Goal: Complete Application Form: Complete application form

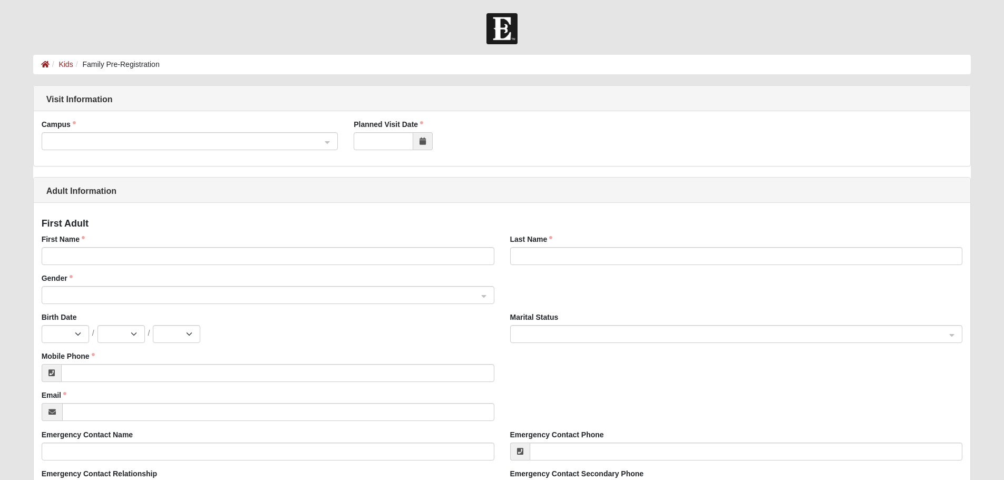
click at [193, 133] on input "search" at bounding box center [186, 141] width 277 height 16
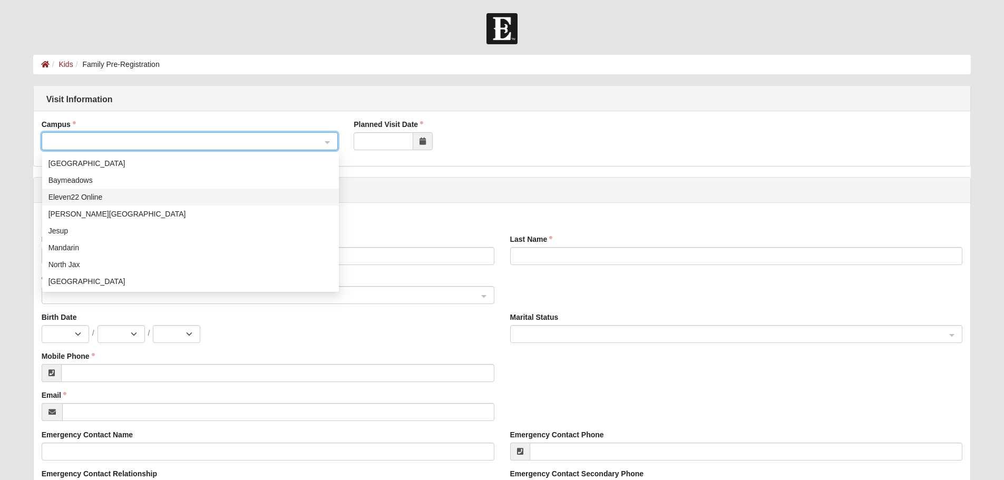
click at [152, 199] on div "Eleven22 Online" at bounding box center [191, 197] width 284 height 12
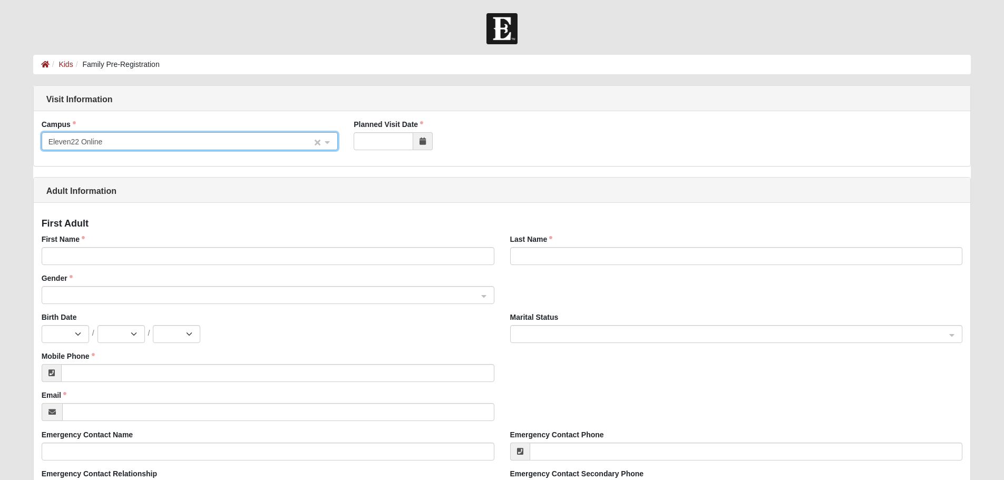
click at [326, 133] on div "Eleven22 Online" at bounding box center [190, 142] width 296 height 18
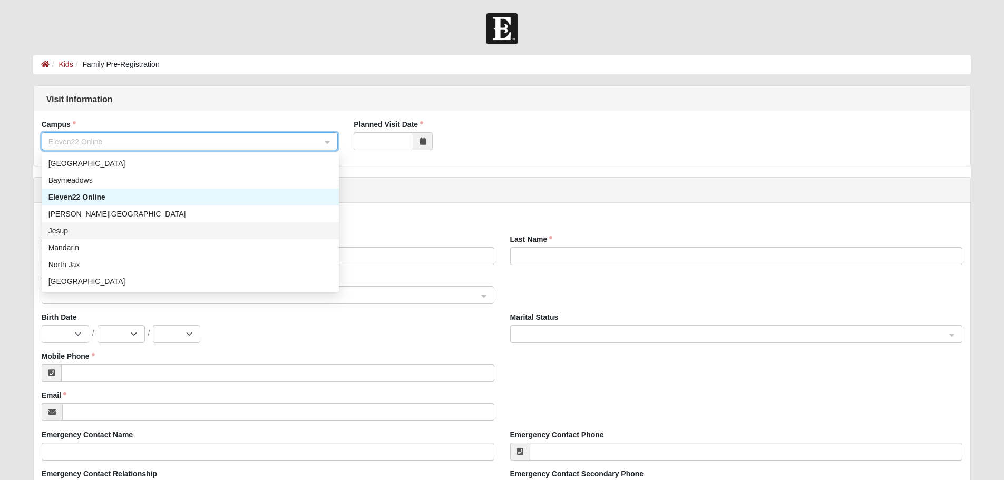
scroll to position [118, 0]
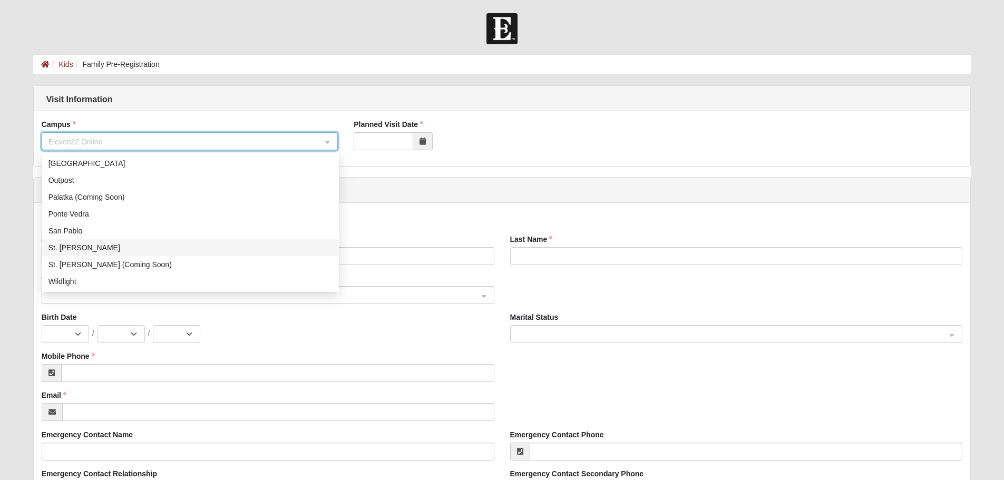
click at [153, 250] on div "St. [PERSON_NAME]" at bounding box center [191, 248] width 284 height 12
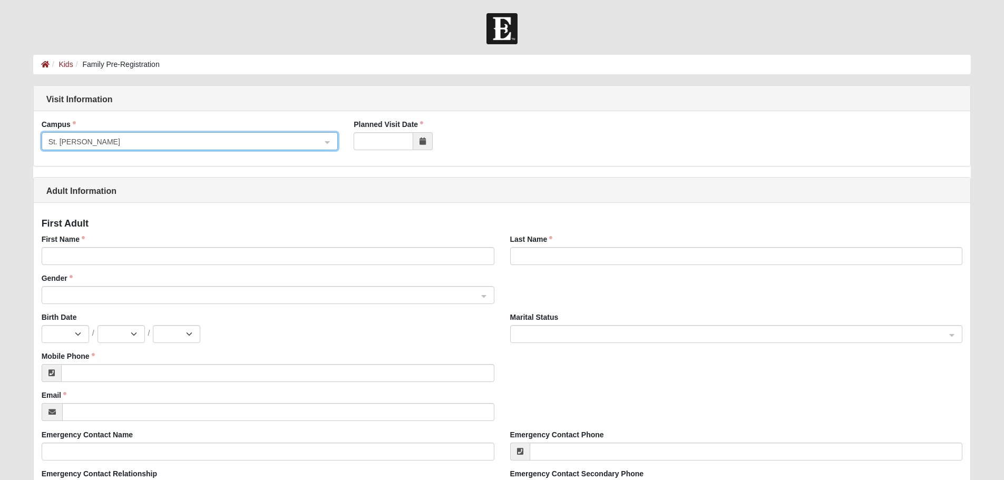
click at [424, 143] on icon at bounding box center [423, 141] width 6 height 7
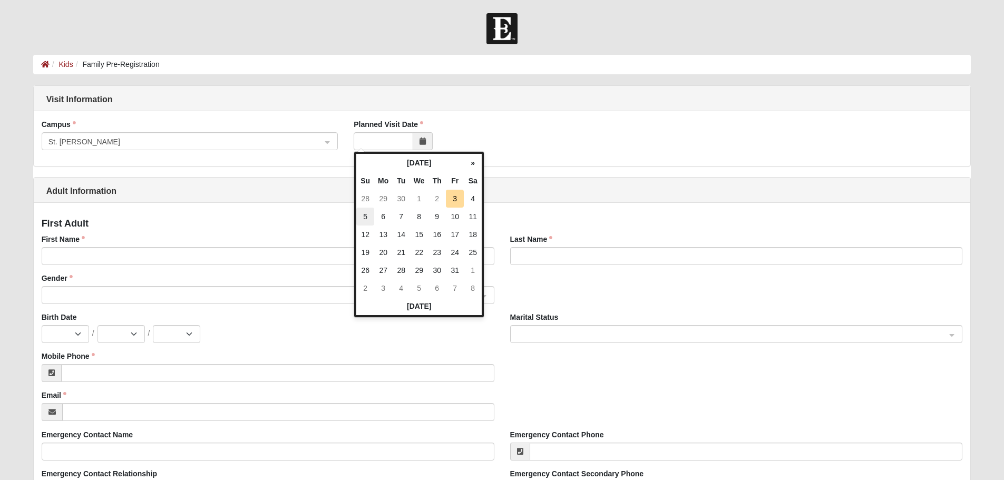
click at [372, 217] on td "5" at bounding box center [365, 217] width 18 height 18
type input "10/05/2025"
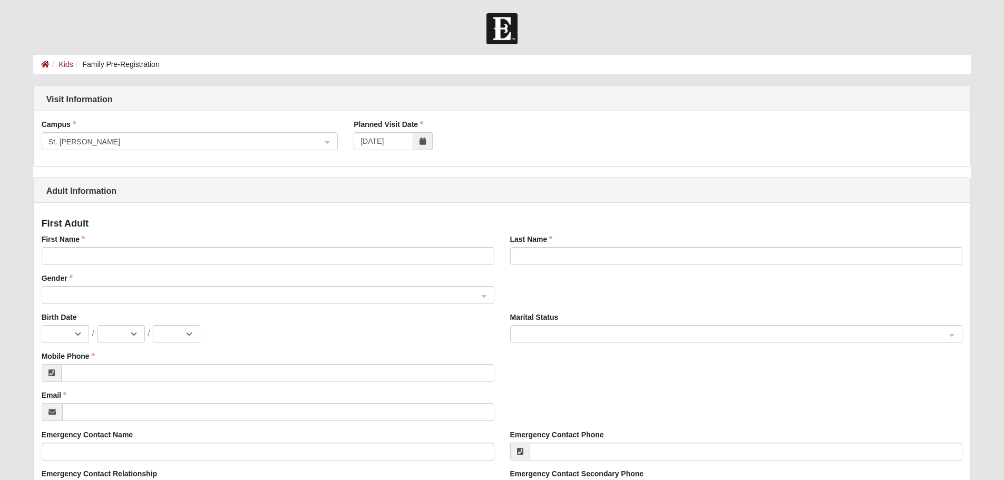
click at [266, 272] on div "First Name" at bounding box center [268, 253] width 469 height 39
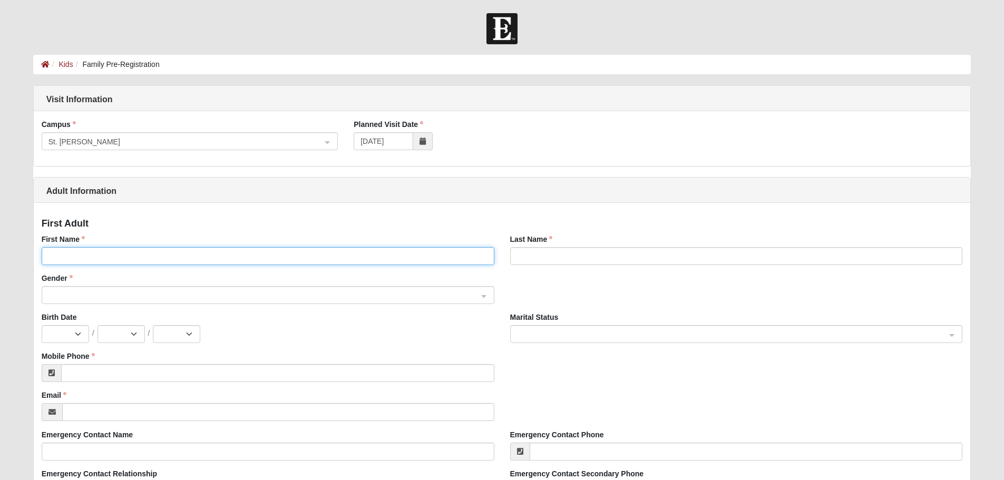
click at [260, 264] on input "First Name" at bounding box center [268, 256] width 453 height 18
type input "[PERSON_NAME]"
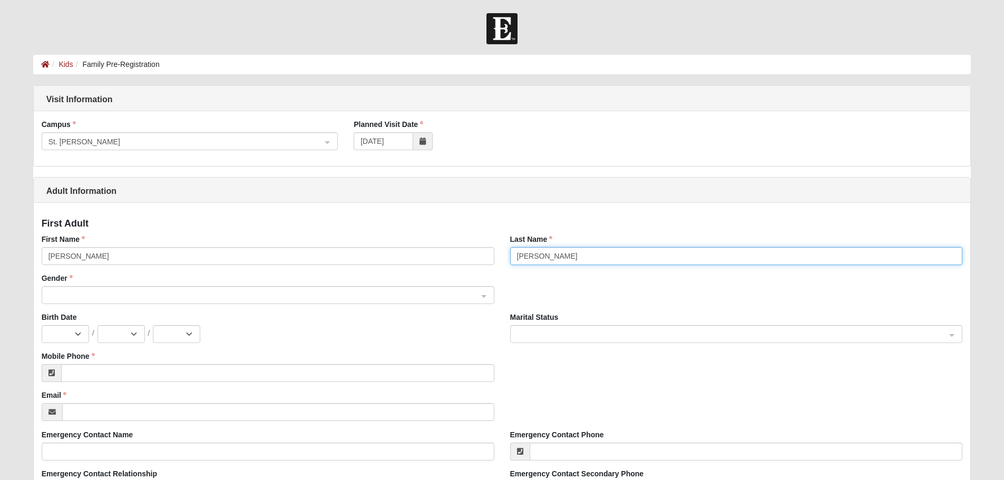
type input "[PERSON_NAME]"
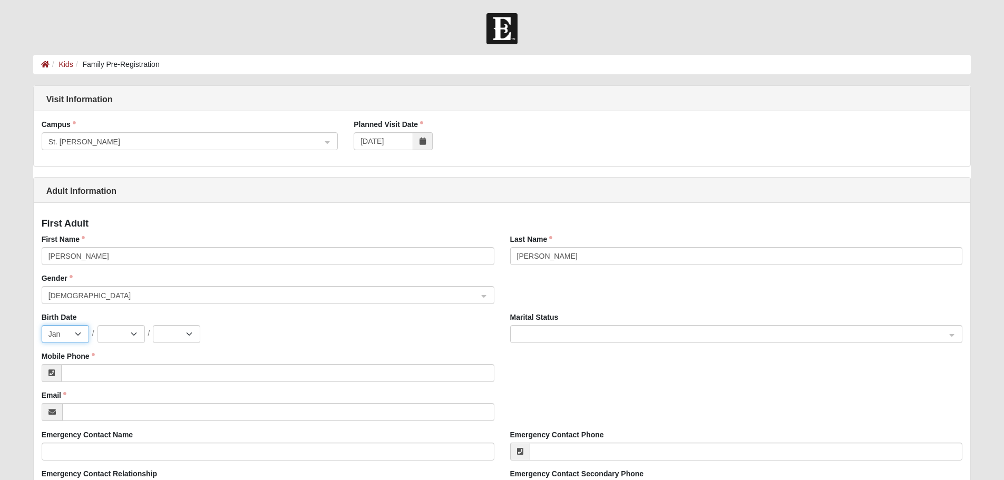
select select "2"
select select "8"
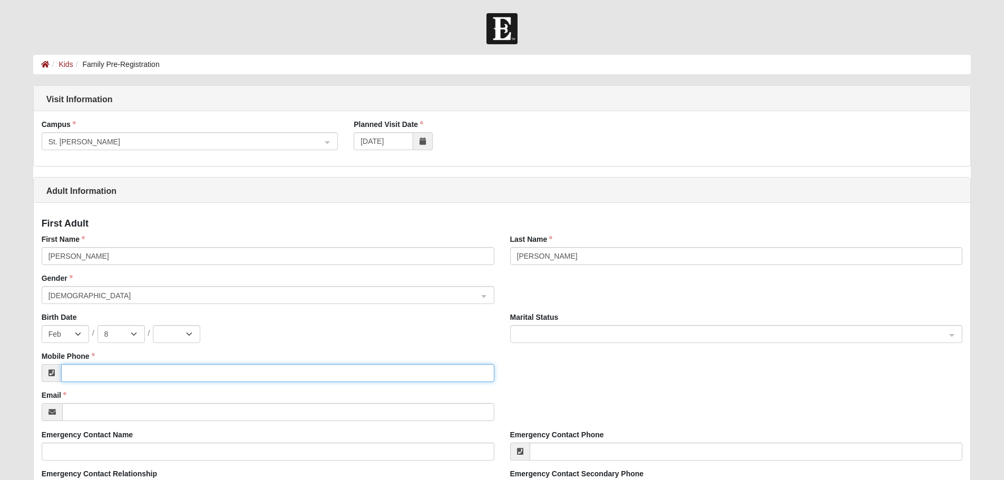
click at [148, 369] on input "Mobile Phone" at bounding box center [277, 373] width 433 height 18
type input "[PHONE_NUMBER]"
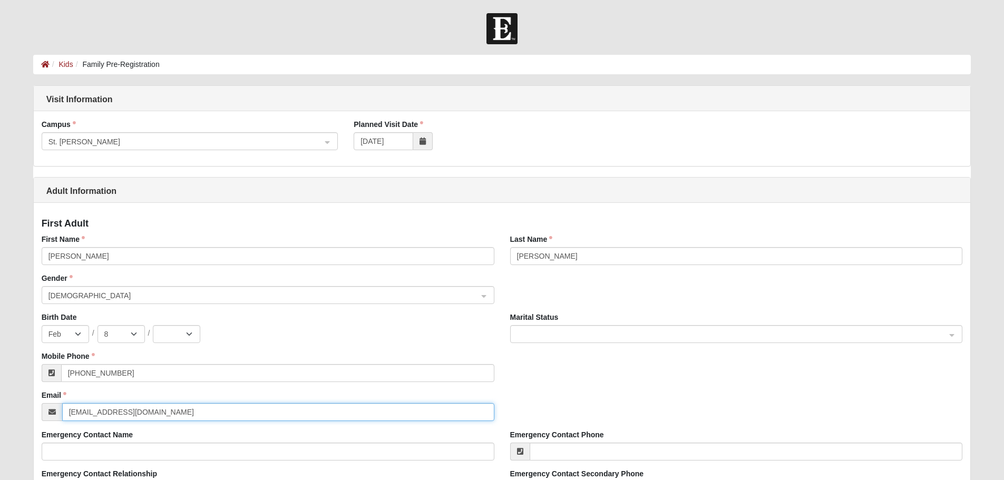
type input "[EMAIL_ADDRESS][DOMAIN_NAME]"
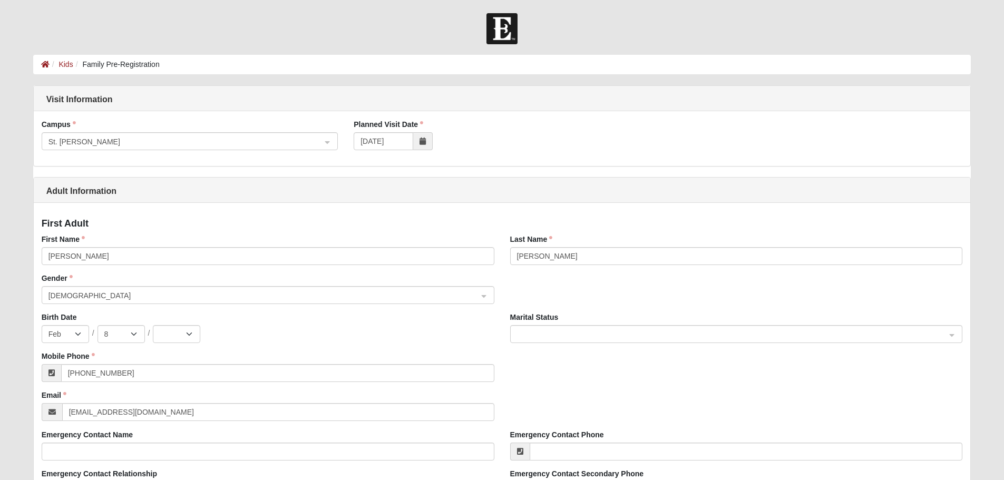
click at [561, 388] on div "Mobile Phone (904) 200-8873" at bounding box center [502, 370] width 937 height 39
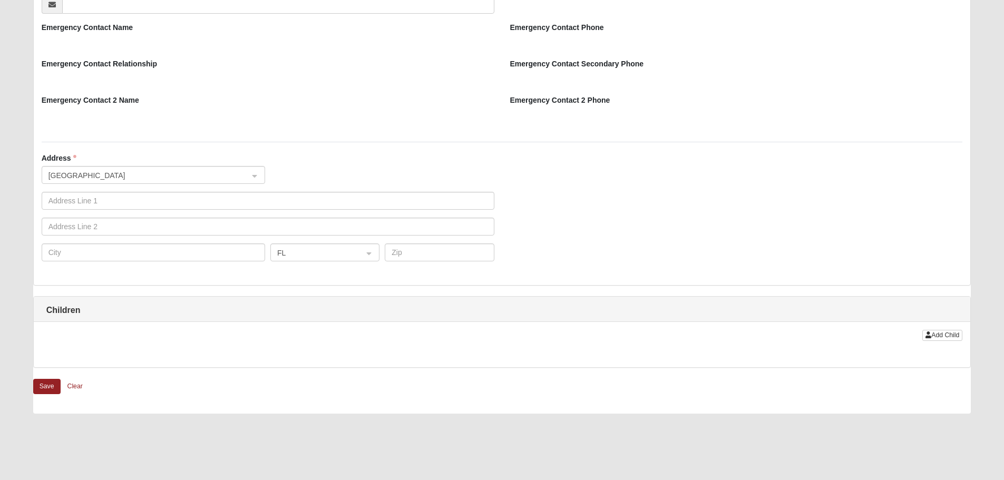
scroll to position [840, 0]
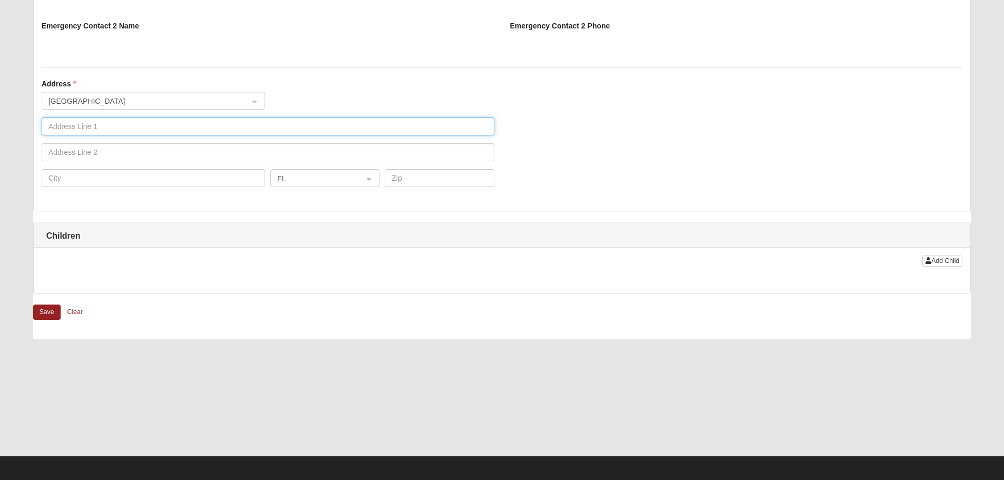
click at [91, 129] on input "text" at bounding box center [268, 127] width 453 height 18
type input "1469 Orange Branch Trail"
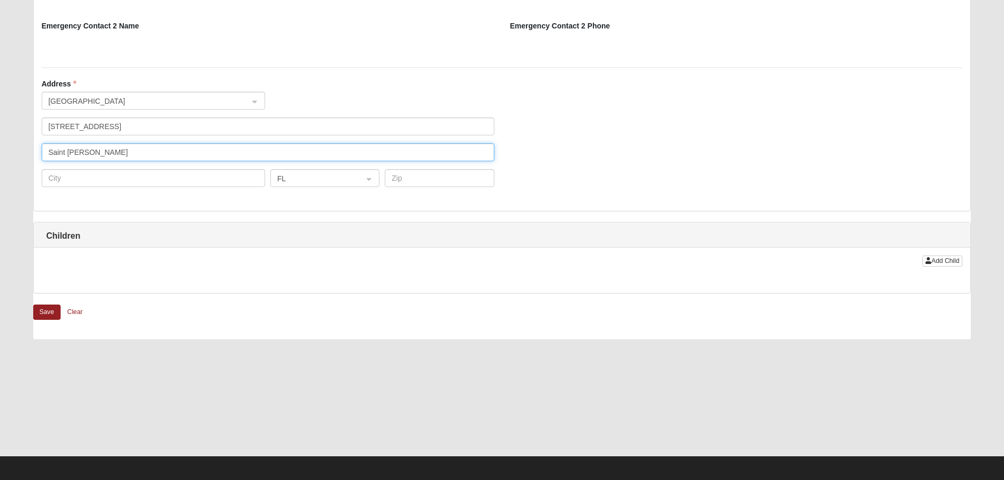
type input "Saint Johns"
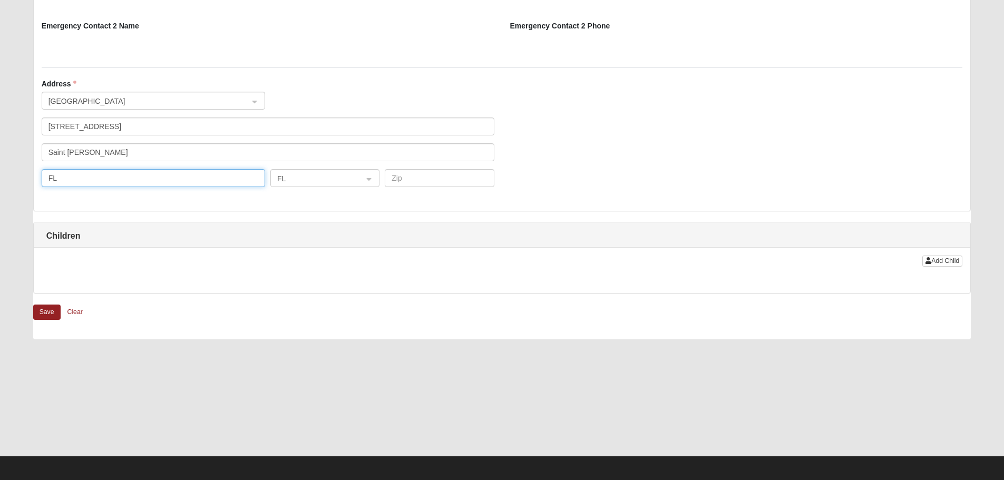
type input "FL"
type input "Saint Johns"
type input "32259"
click at [941, 257] on span "Add Child" at bounding box center [946, 260] width 28 height 7
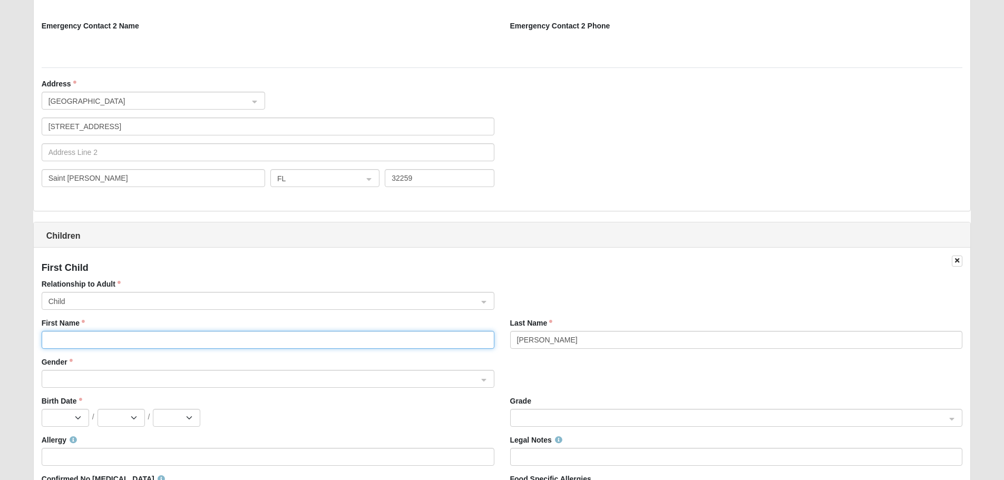
click at [344, 333] on input "First Name" at bounding box center [268, 340] width 453 height 18
type input "William"
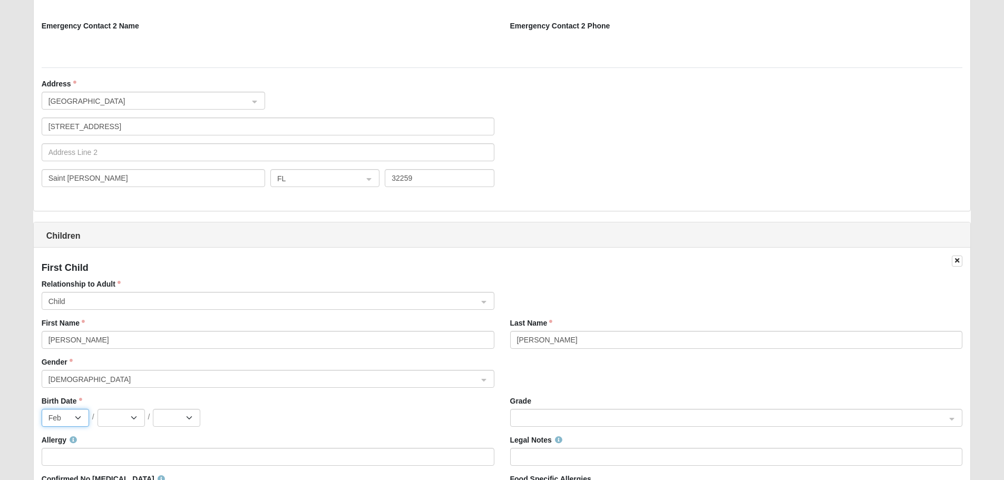
select select "3"
click at [373, 433] on div "Birth Date Jan Feb Mar Apr May Jun Jul Aug Sep Oct Nov Dec / 1 2 3 4 5 6 7 8 9 …" at bounding box center [268, 415] width 469 height 39
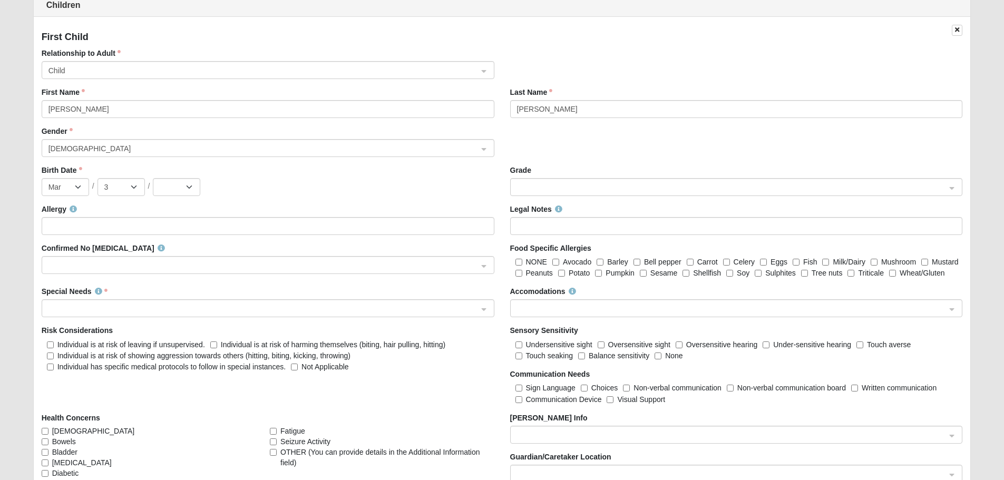
click at [373, 204] on div "Allergy Legal Notes Confirmed No Allergies Food Specific Allergies NONE Avocado…" at bounding box center [502, 204] width 937 height 0
click at [570, 192] on span at bounding box center [732, 187] width 430 height 12
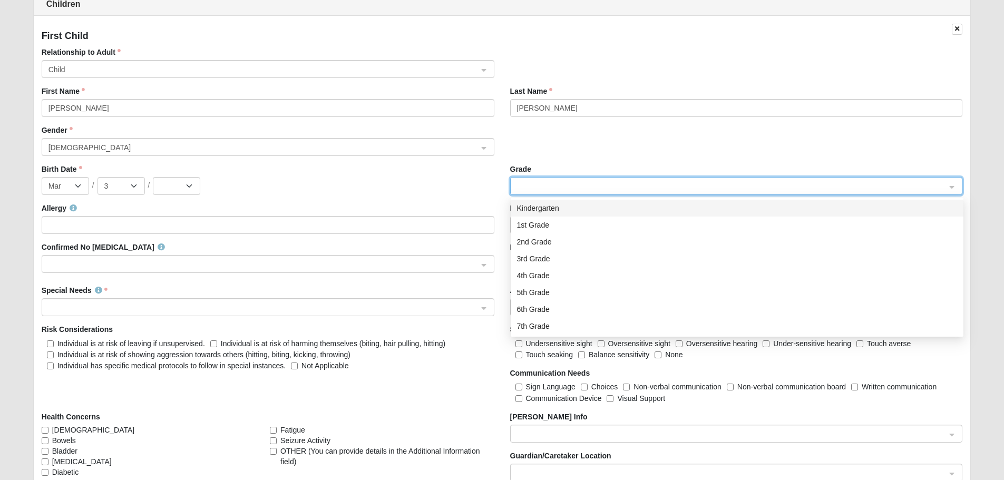
click at [545, 200] on div "Kindergarten" at bounding box center [737, 208] width 453 height 17
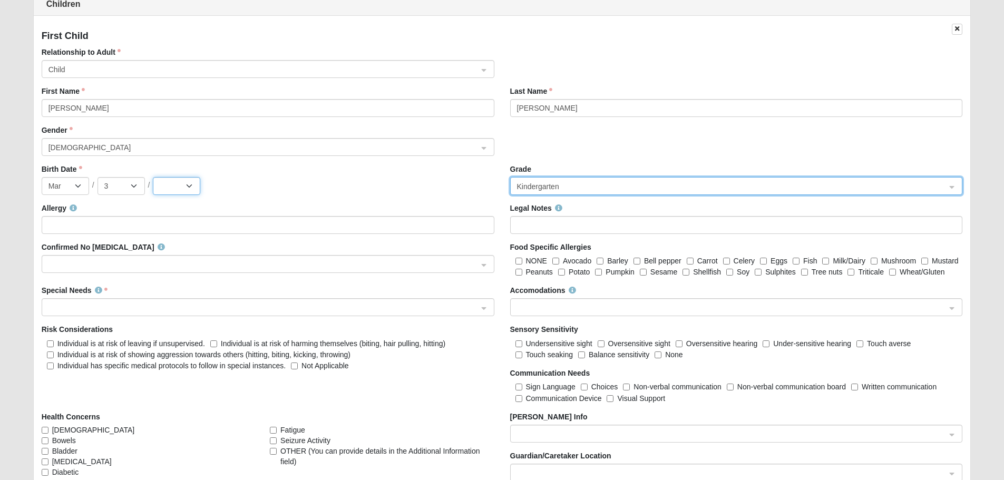
click at [178, 185] on select "2025 2024 2023 2022 2021 2020 2019 2018 2017 2016 2015 2014 2013 2012 2011 2010…" at bounding box center [176, 186] width 47 height 18
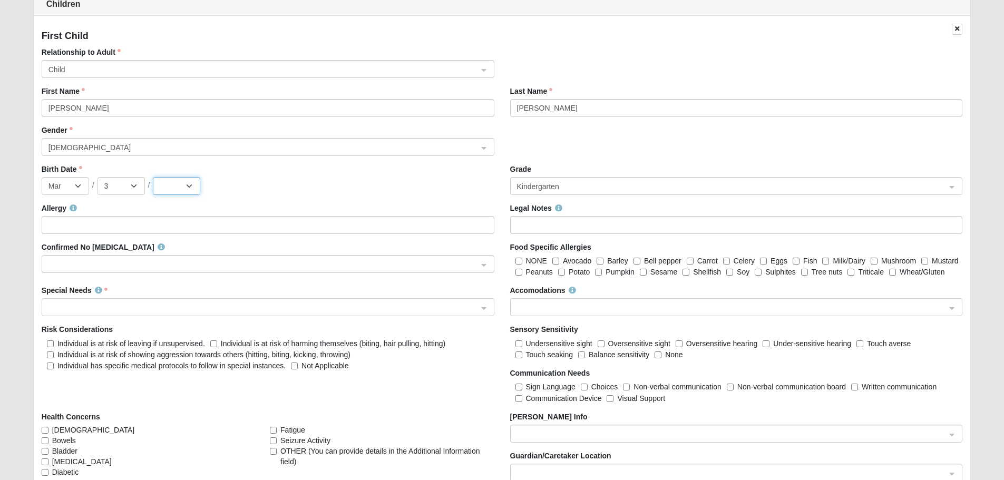
select select "2021"
click at [153, 177] on select "2025 2024 2023 2022 2021 2020 2019 2018 2017 2016 2015 2014 2013 2012 2011 2010…" at bounding box center [176, 186] width 47 height 18
click at [149, 304] on span at bounding box center [264, 308] width 430 height 12
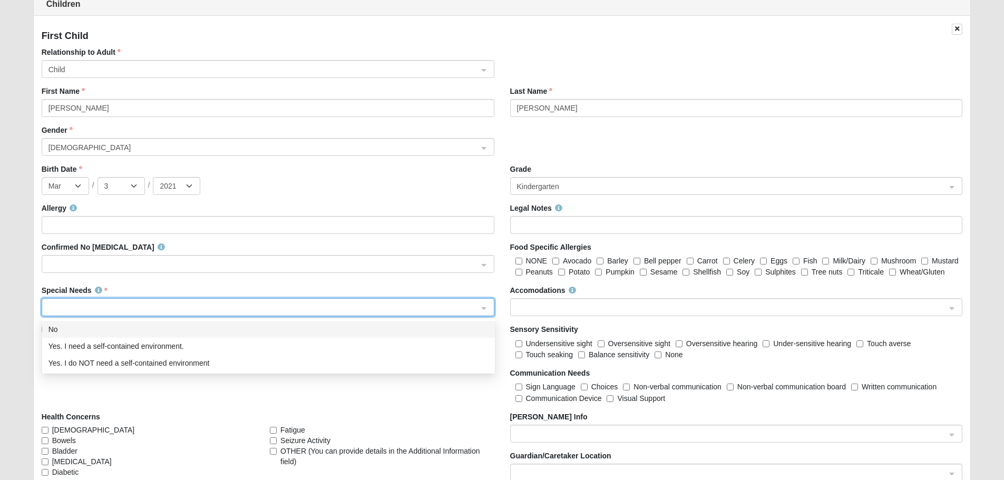
click at [105, 328] on div "No" at bounding box center [269, 330] width 440 height 12
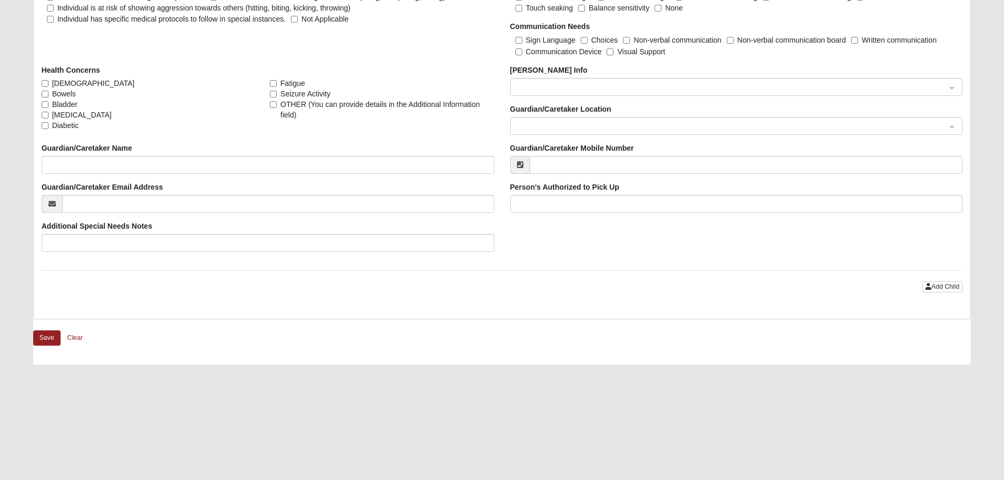
scroll to position [1447, 0]
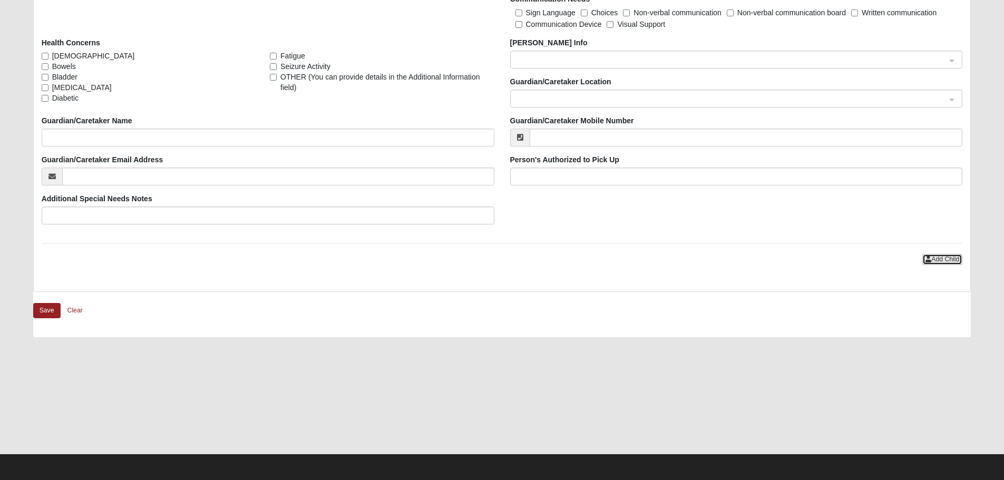
click at [932, 257] on span "Add Child" at bounding box center [946, 259] width 28 height 7
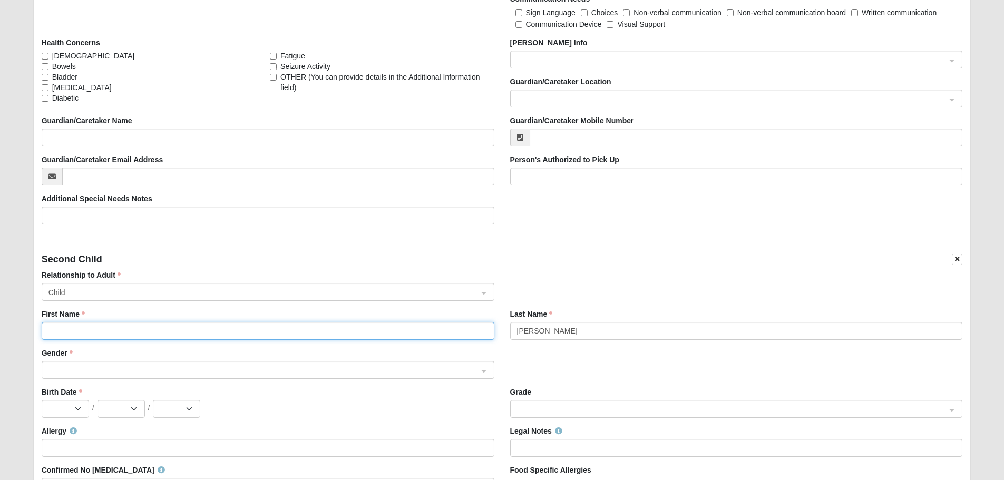
click at [177, 328] on input "First Name" at bounding box center [268, 331] width 453 height 18
type input "Brantley"
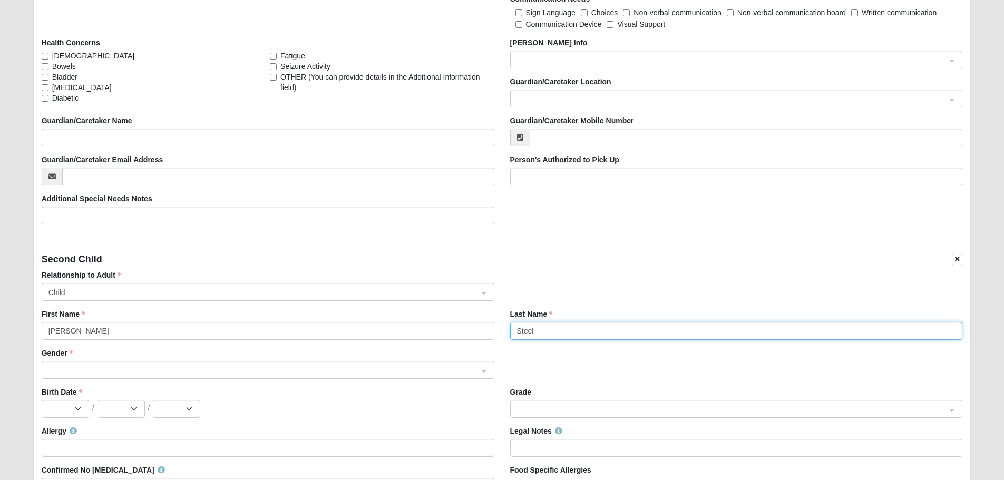
type input "[PERSON_NAME]"
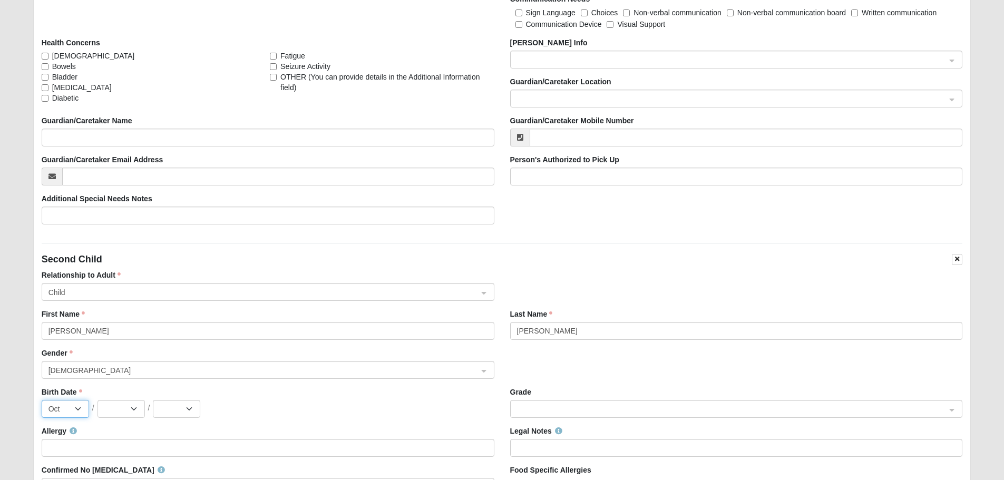
select select "11"
click at [132, 408] on select "1 2 3 4 5 6 7 8 9 10 11 12 13 14 15 16 17 18 19 20 21 22 23 24 25 26 27 28 29 30" at bounding box center [121, 409] width 47 height 18
select select "30"
click at [98, 400] on select "1 2 3 4 5 6 7 8 9 10 11 12 13 14 15 16 17 18 19 20 21 22 23 24 25 26 27 28 29 30" at bounding box center [121, 409] width 47 height 18
click at [193, 403] on select "2025 2024 2023 2022 2021 2020 2019 2018 2017 2016 2015 2014 2013 2012 2011 2010…" at bounding box center [176, 409] width 47 height 18
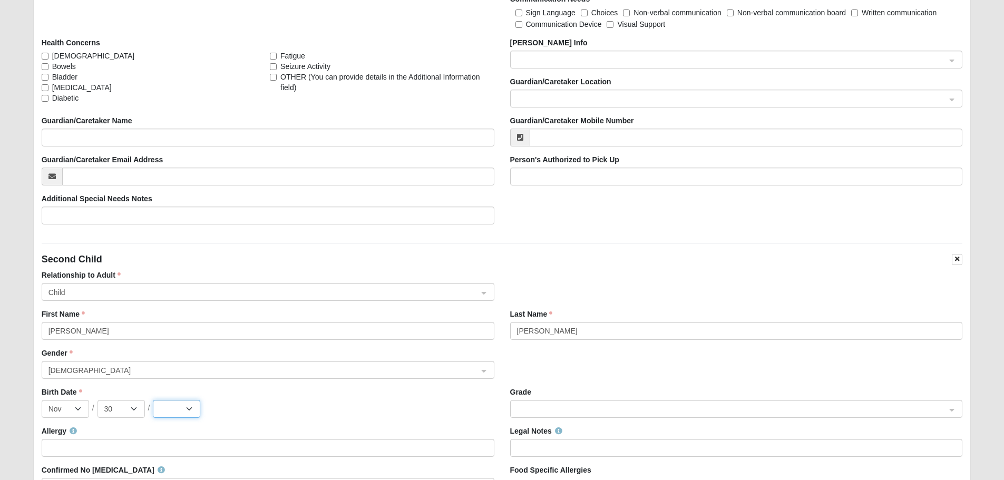
select select "2017"
click at [153, 400] on select "2025 2024 2023 2022 2021 2020 2019 2018 2017 2016 2015 2014 2013 2012 2011 2010…" at bounding box center [176, 409] width 47 height 18
click at [448, 453] on input "Allergy" at bounding box center [268, 448] width 453 height 18
click at [549, 404] on span at bounding box center [732, 410] width 430 height 12
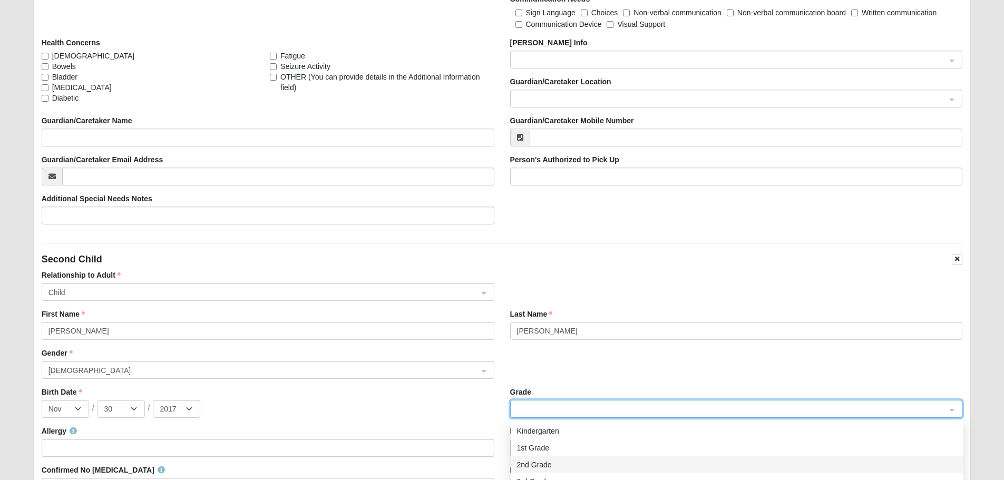
click at [536, 457] on div "2nd Grade" at bounding box center [737, 465] width 453 height 17
click at [474, 415] on div "Jan Feb Mar Apr May Jun Jul Aug Sep Oct Nov Dec / 1 2 3 4 5 6 7 8 9 10 11 12 13…" at bounding box center [268, 409] width 453 height 18
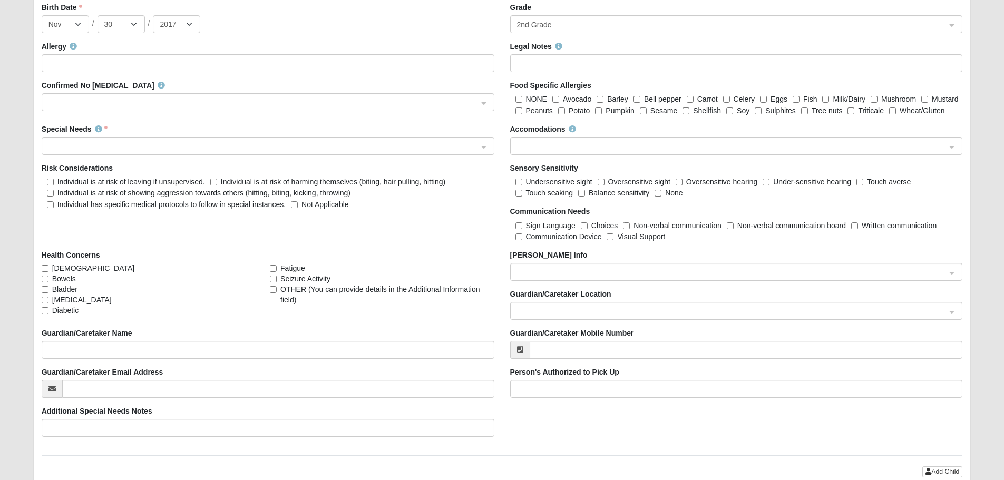
scroll to position [1868, 0]
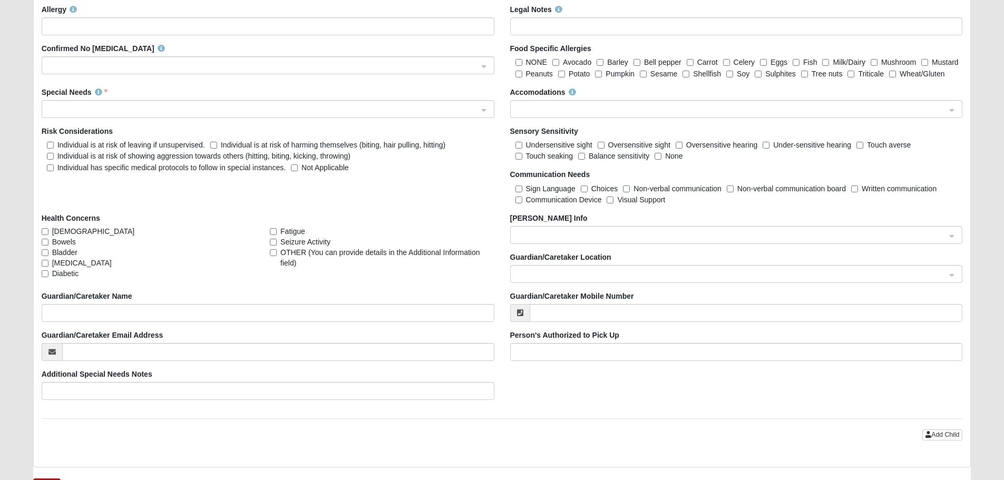
click at [121, 113] on input "search" at bounding box center [264, 109] width 433 height 16
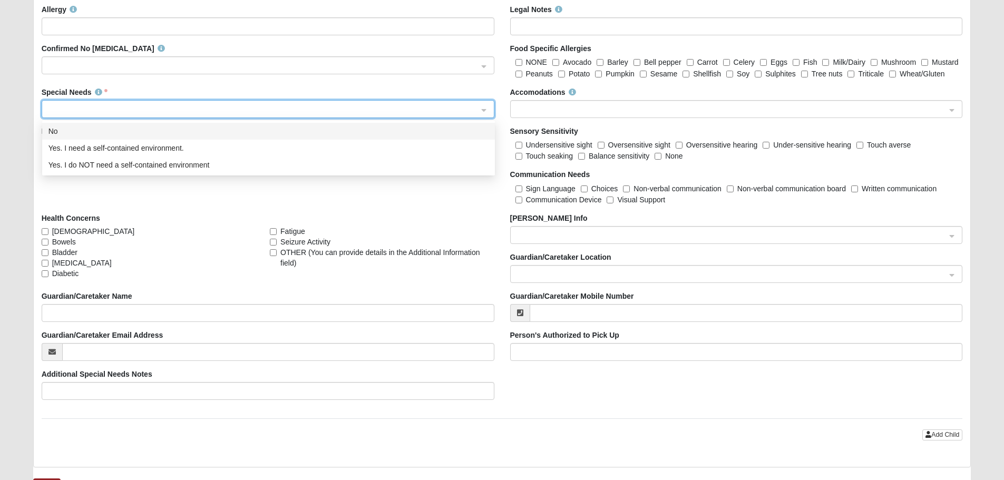
click at [99, 130] on div "No" at bounding box center [269, 131] width 440 height 12
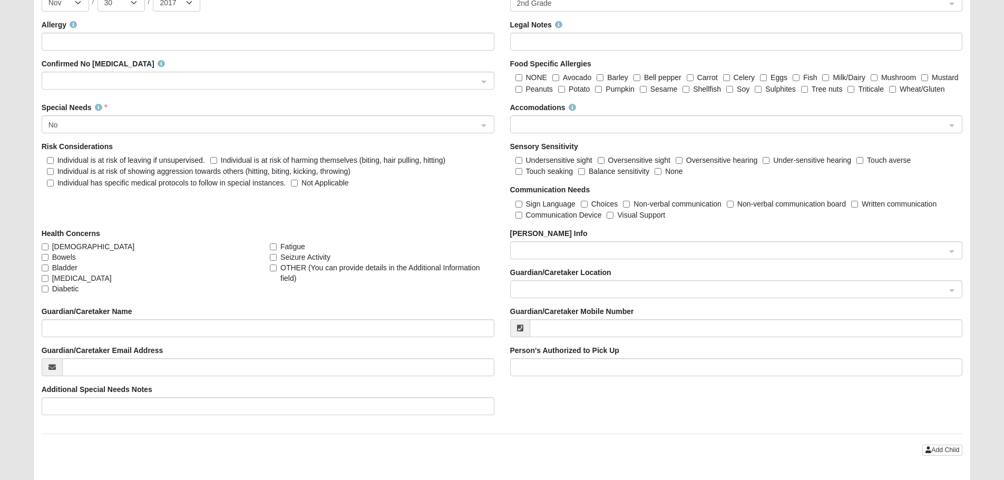
scroll to position [1448, 0]
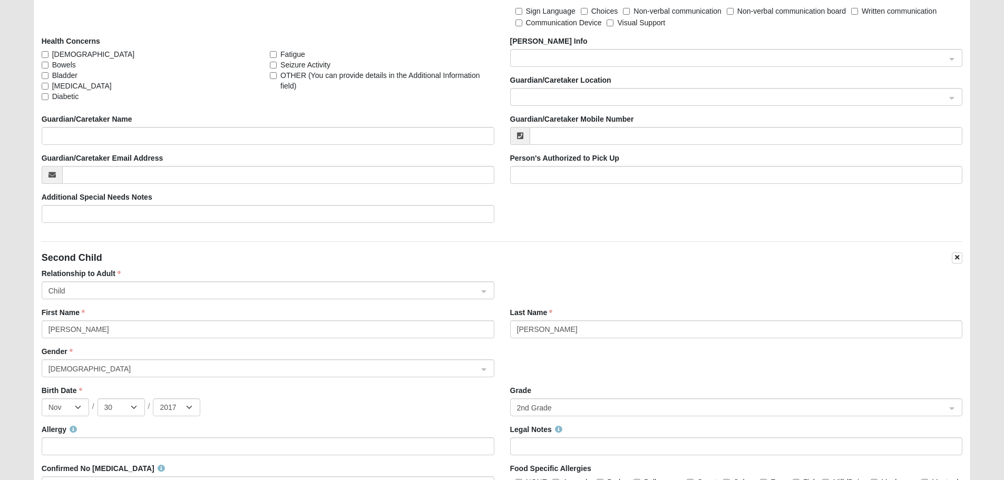
click at [529, 238] on div "First Child Relationship to Adult Child First Name William Last Name Steele Gen…" at bounding box center [502, 263] width 937 height 1247
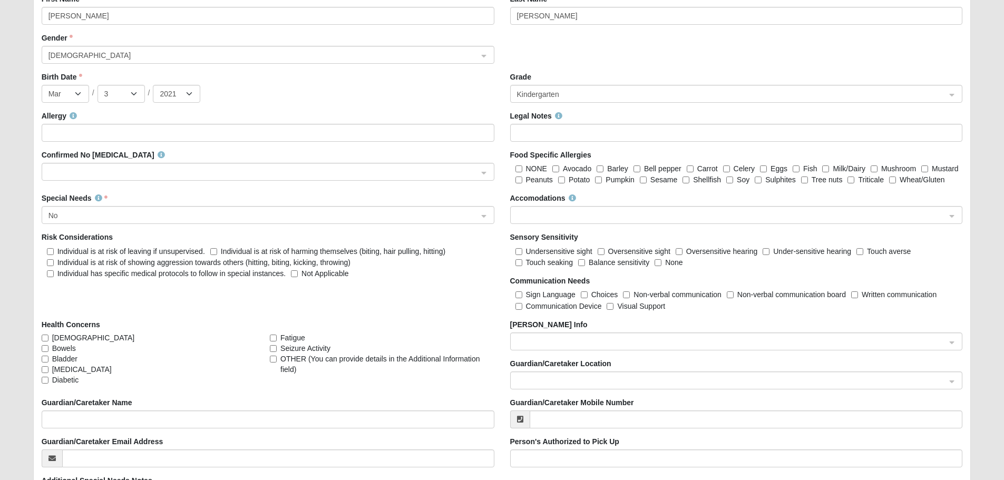
scroll to position [982, 0]
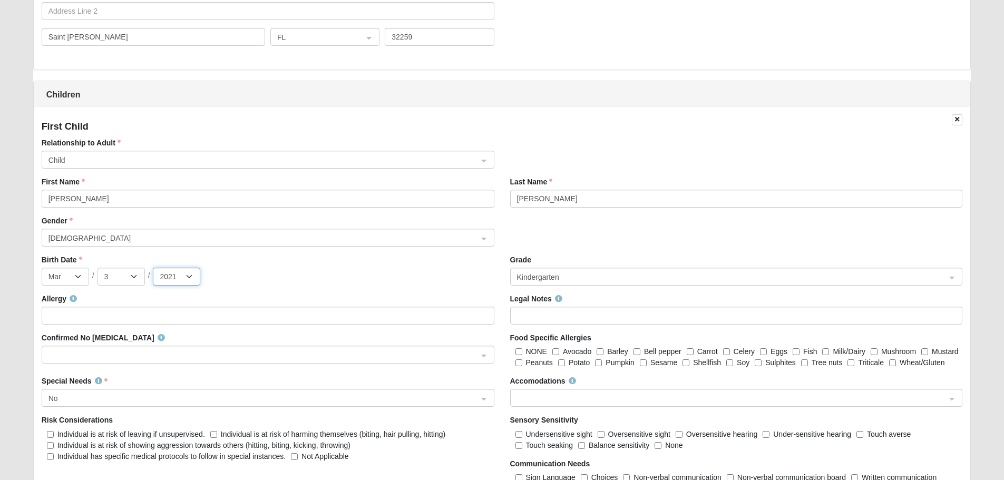
click at [177, 281] on select "2025 2024 2023 2022 2021 2020 2019 2018 2017 2016 2015 2014 2013 2012 2011 2010…" at bounding box center [176, 277] width 47 height 18
select select "2020"
click at [153, 268] on select "2025 2024 2023 2022 2021 2020 2019 2018 2017 2016 2015 2014 2013 2012 2011 2010…" at bounding box center [176, 277] width 47 height 18
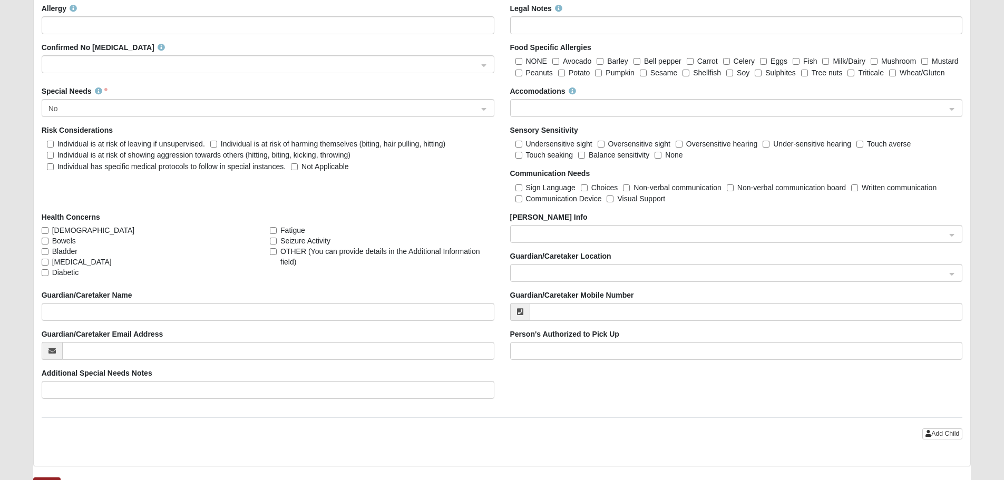
scroll to position [2042, 0]
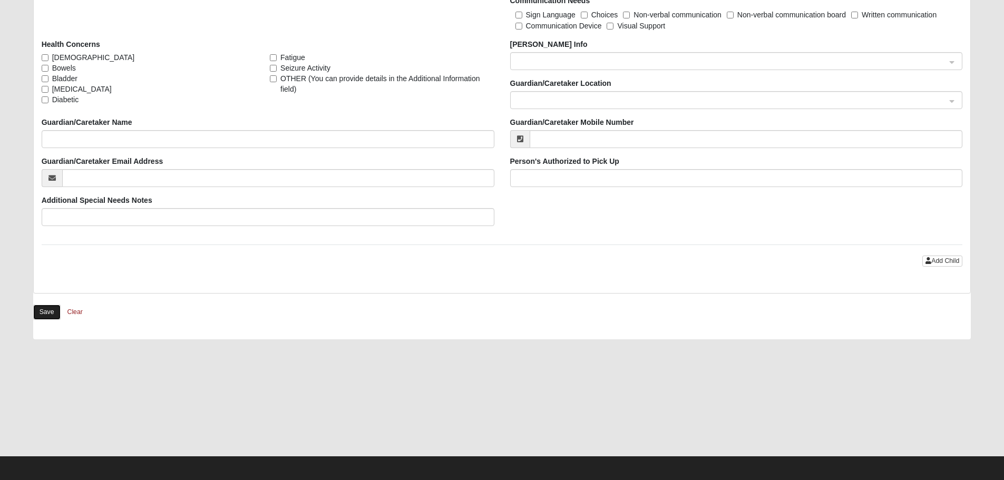
click at [44, 306] on button "Save" at bounding box center [46, 312] width 27 height 15
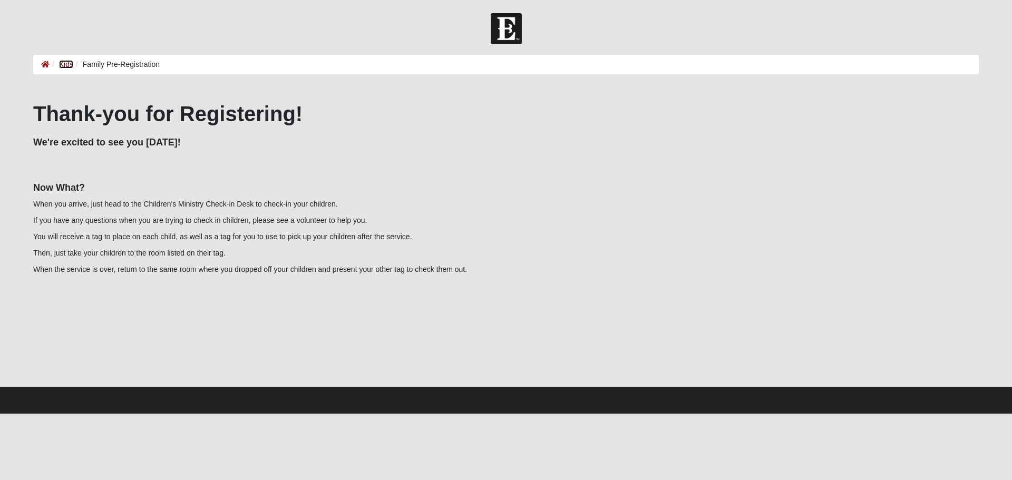
click at [65, 64] on link "Kids" at bounding box center [66, 64] width 14 height 8
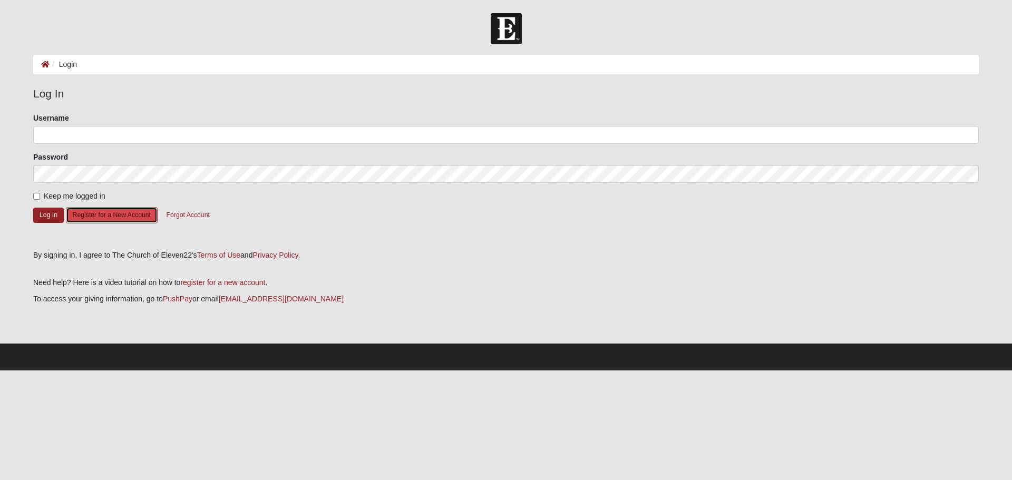
click at [140, 214] on button "Register for a New Account" at bounding box center [112, 215] width 92 height 16
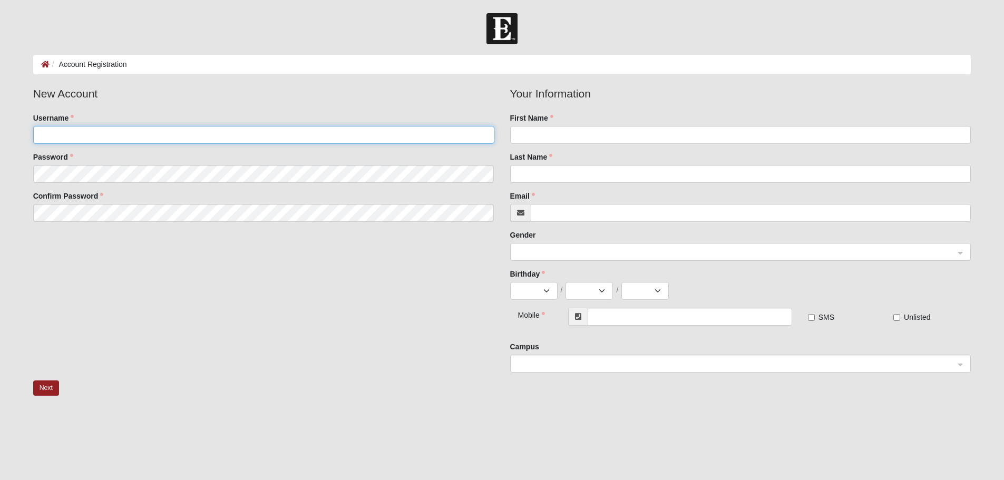
click at [171, 141] on input "Username" at bounding box center [263, 135] width 461 height 18
type input "[EMAIL_ADDRESS][DOMAIN_NAME]"
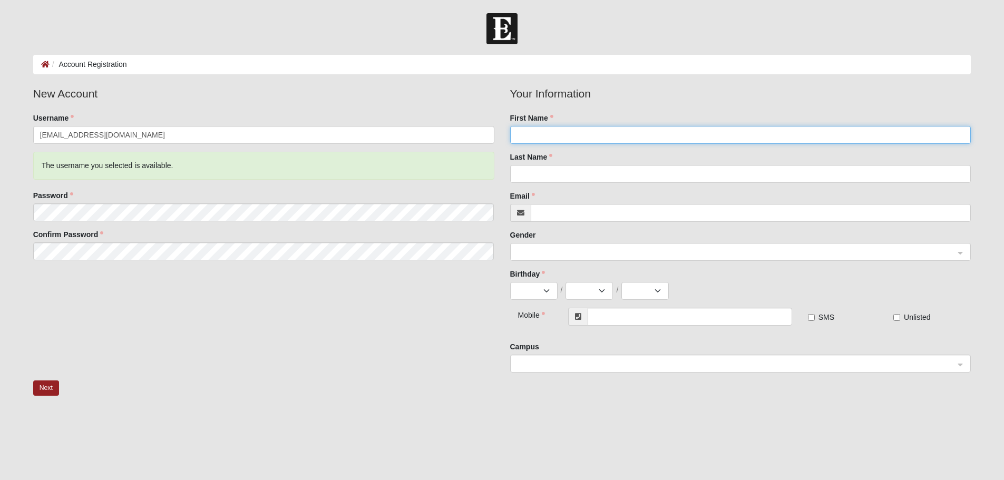
click at [529, 127] on input "First Name" at bounding box center [740, 135] width 461 height 18
type input "[PERSON_NAME]"
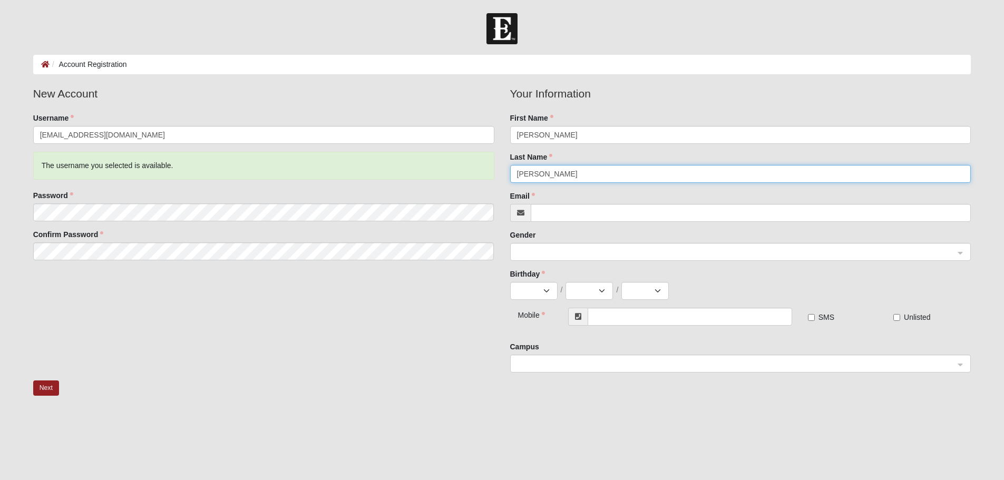
type input "[PERSON_NAME]"
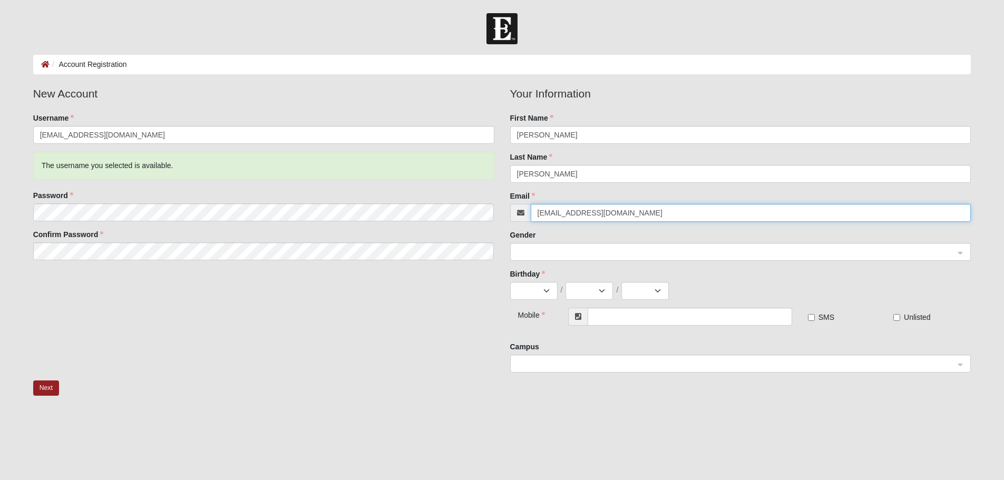
type input "[EMAIL_ADDRESS][DOMAIN_NAME]"
click at [531, 301] on fieldset "Your Information First Name [PERSON_NAME] Last Name [PERSON_NAME] Email [EMAIL_…" at bounding box center [740, 196] width 461 height 222
click at [530, 295] on select "Jan Feb Mar Apr May Jun [DATE] Aug Sep Oct Nov Dec" at bounding box center [533, 291] width 47 height 18
select select "2"
click at [510, 282] on select "Jan Feb Mar Apr May Jun [DATE] Aug Sep Oct Nov Dec" at bounding box center [533, 291] width 47 height 18
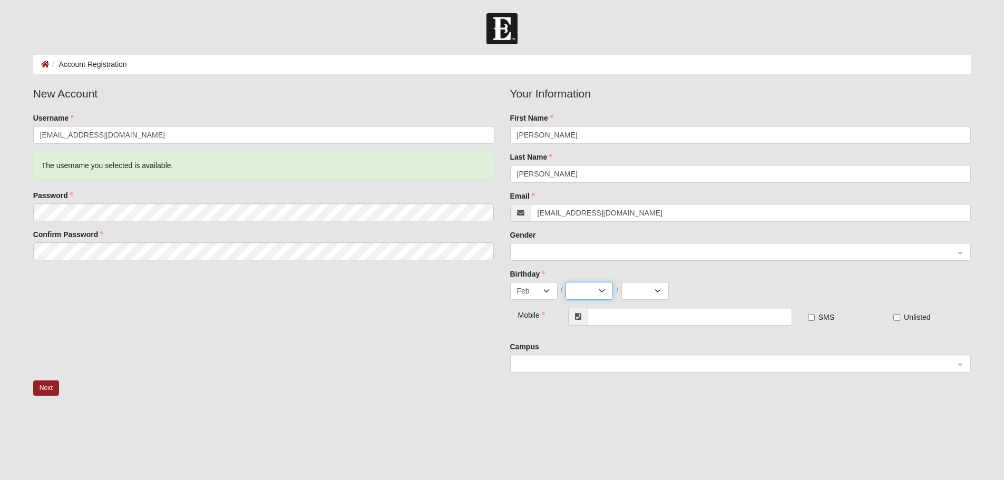
click at [594, 292] on select "1 2 3 4 5 6 7 8 9 10 11 12 13 14 15 16 17 18 19 20 21 22 23 24 25 26 27 28 29" at bounding box center [589, 291] width 47 height 18
click at [592, 293] on select "1 2 3 4 5 6 7 8 9 10 11 12 13 14 15 16 17 18 19 20 21 22 23 24 25 26 27 28 29" at bounding box center [589, 291] width 47 height 18
click at [566, 282] on select "1 2 3 4 5 6 7 8 9 10 11 12 13 14 15 16 17 18 19 20 21 22 23 24 25 26 27 28 29" at bounding box center [589, 291] width 47 height 18
select select "8"
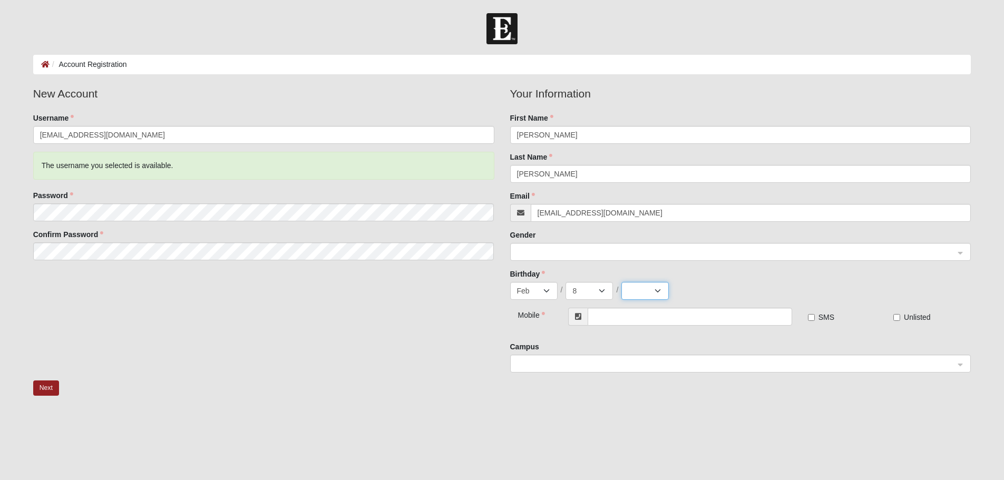
click at [633, 292] on select "2025 2024 2023 2022 2021 2020 2019 2018 2017 2016 2015 2014 2013 2012 2011 2010…" at bounding box center [645, 291] width 47 height 18
select select "1991"
click at [622, 282] on select "2025 2024 2023 2022 2021 2020 2019 2018 2017 2016 2015 2014 2013 2012 2011 2010…" at bounding box center [645, 291] width 47 height 18
click at [616, 317] on input "text" at bounding box center [690, 317] width 204 height 18
click at [664, 362] on span at bounding box center [736, 365] width 438 height 12
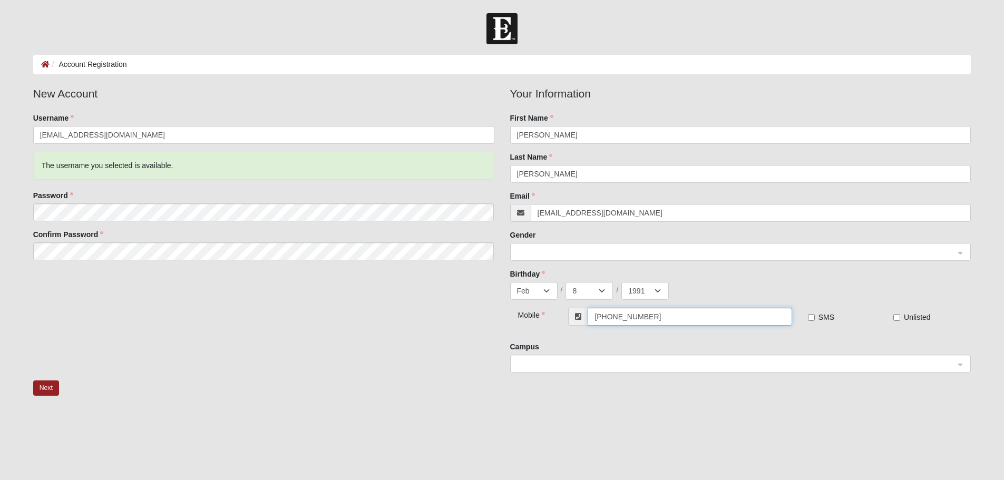
type input "[PHONE_NUMBER]"
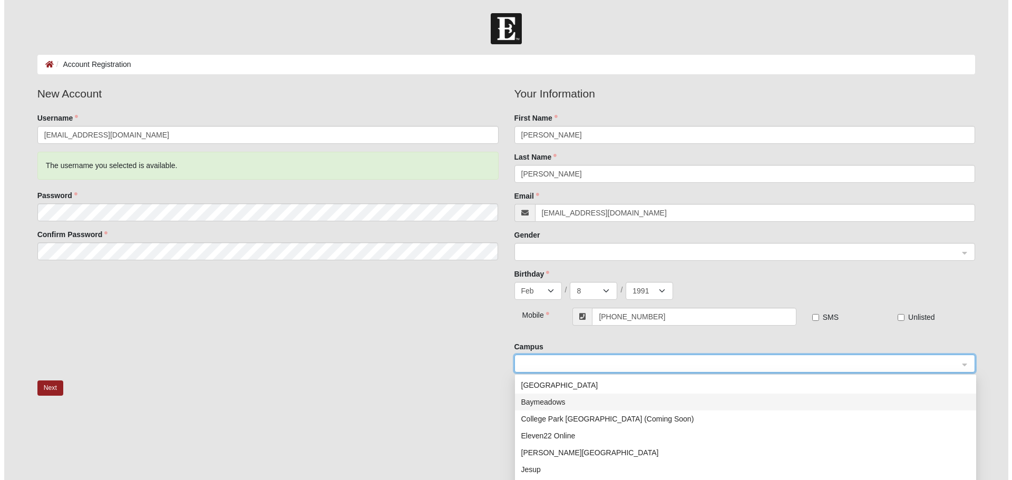
scroll to position [152, 0]
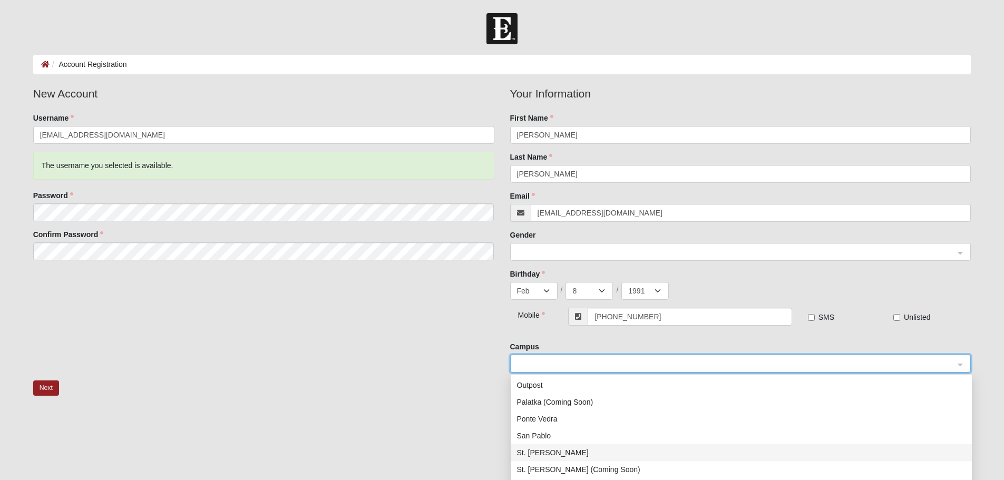
click at [628, 447] on div "St. [PERSON_NAME]" at bounding box center [741, 452] width 461 height 17
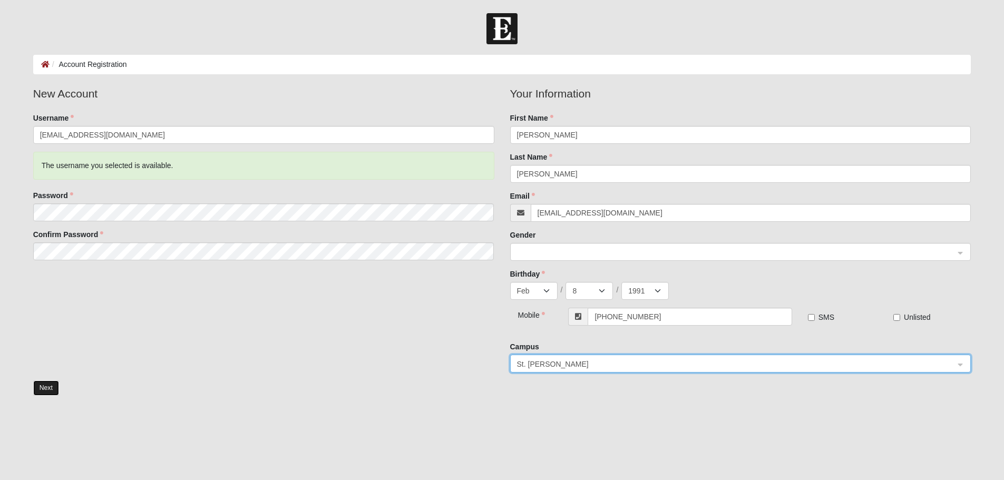
click at [41, 386] on button "Next" at bounding box center [46, 388] width 26 height 15
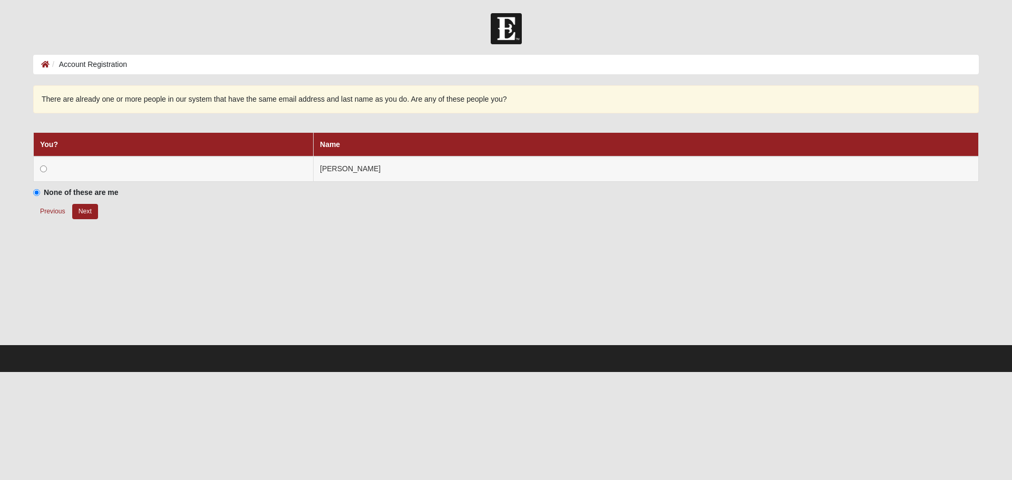
drag, startPoint x: 283, startPoint y: 249, endPoint x: 303, endPoint y: 283, distance: 38.8
click at [303, 283] on div at bounding box center [506, 291] width 946 height 105
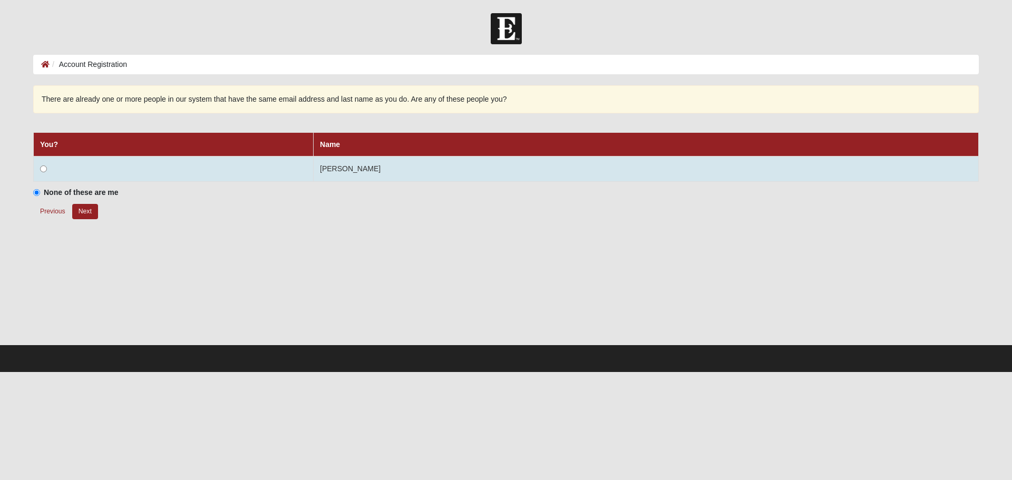
click at [64, 170] on td at bounding box center [174, 169] width 280 height 25
click at [40, 167] on td at bounding box center [174, 169] width 280 height 25
click at [42, 168] on input "radio" at bounding box center [43, 169] width 7 height 7
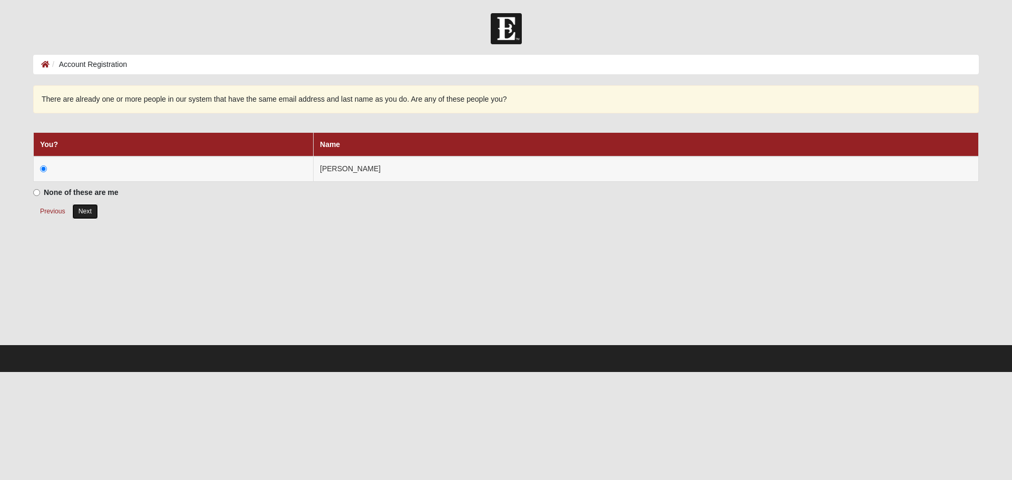
click at [87, 217] on button "Next" at bounding box center [85, 211] width 26 height 15
radio input "true"
